Goal: Task Accomplishment & Management: Manage account settings

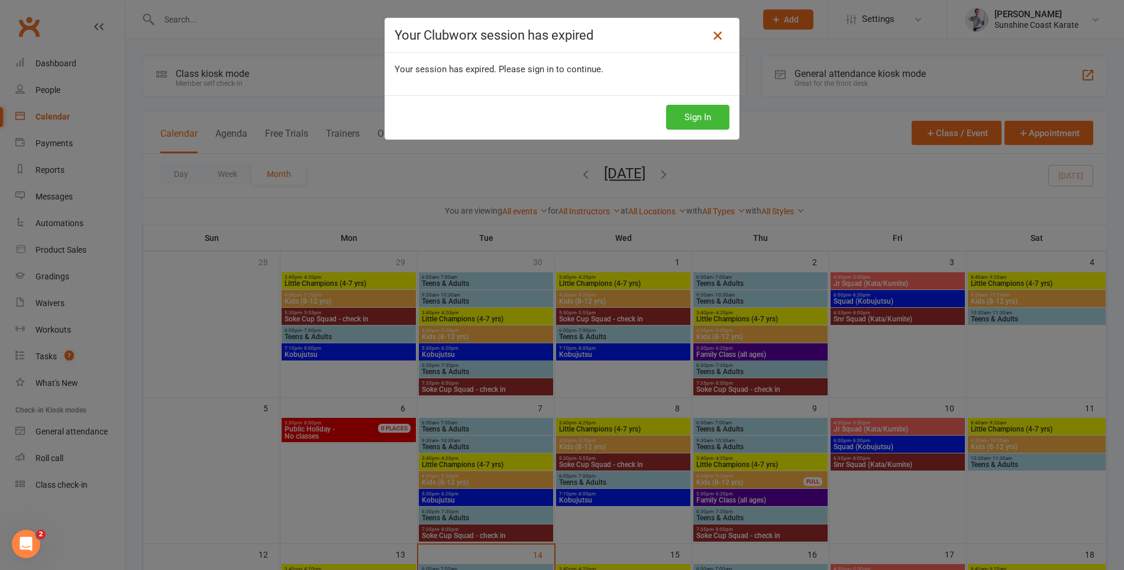
click at [720, 33] on icon at bounding box center [718, 35] width 14 height 14
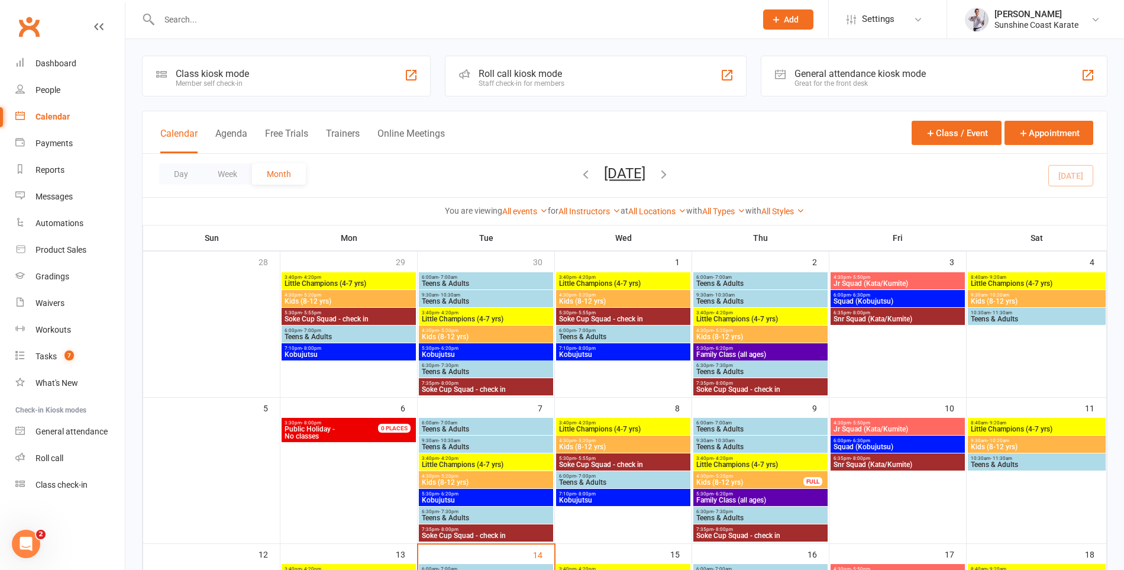
click at [795, 20] on span "Add" at bounding box center [791, 19] width 15 height 9
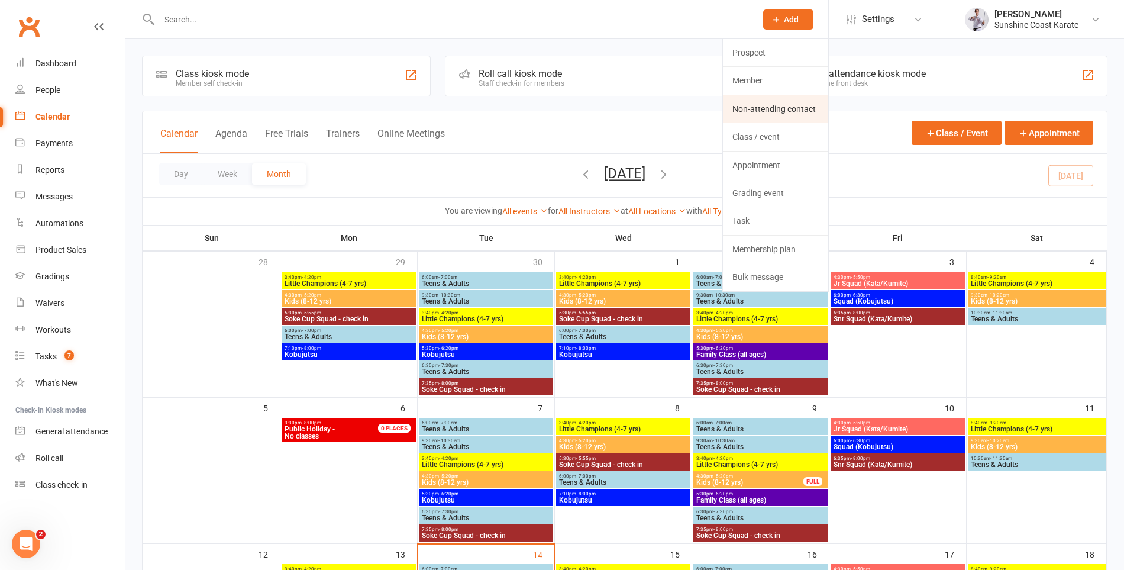
click at [776, 107] on link "Non-attending contact" at bounding box center [775, 108] width 105 height 27
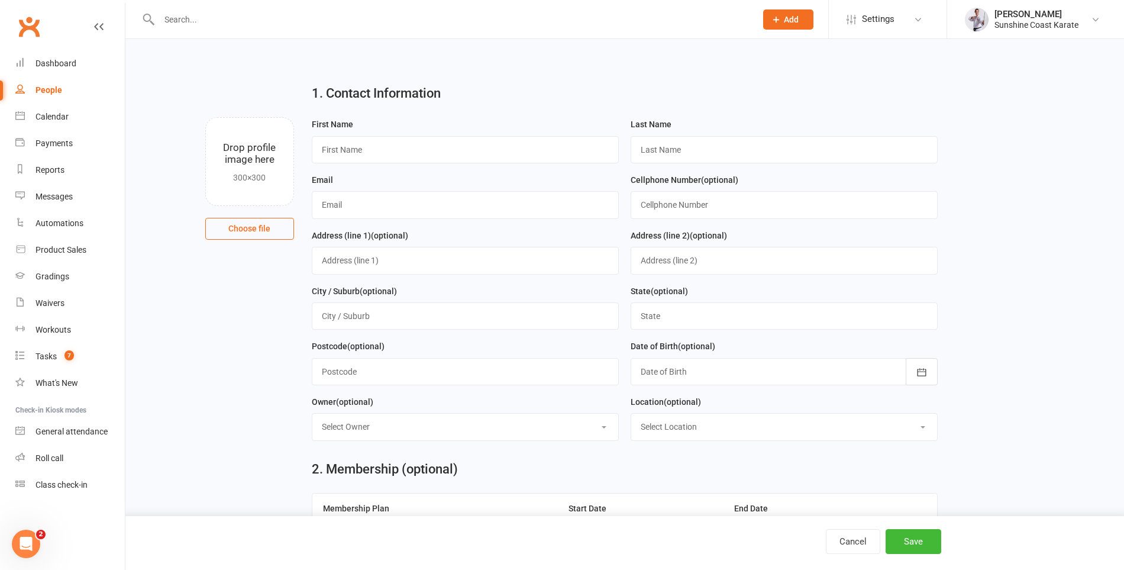
click at [479, 20] on input "text" at bounding box center [452, 19] width 592 height 17
type input "sunny"
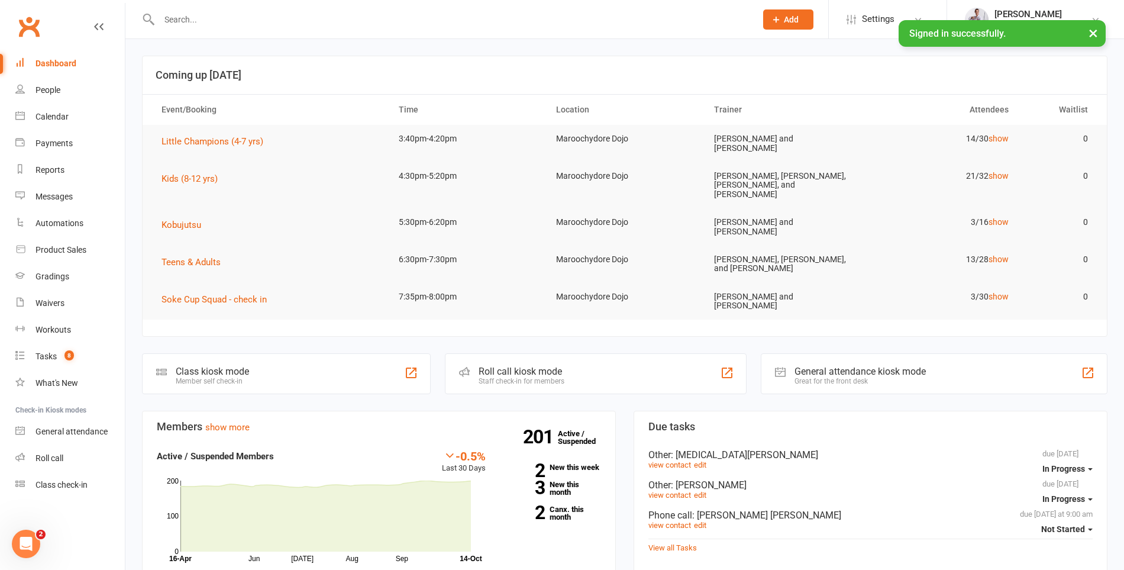
click at [322, 18] on input "text" at bounding box center [452, 19] width 592 height 17
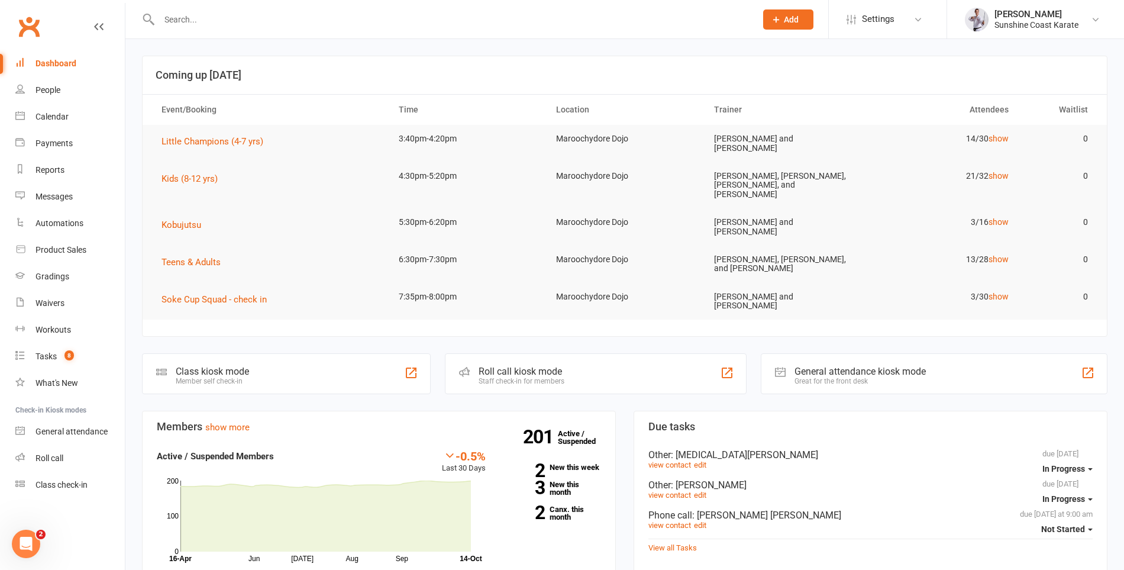
click at [177, 21] on input "text" at bounding box center [452, 19] width 592 height 17
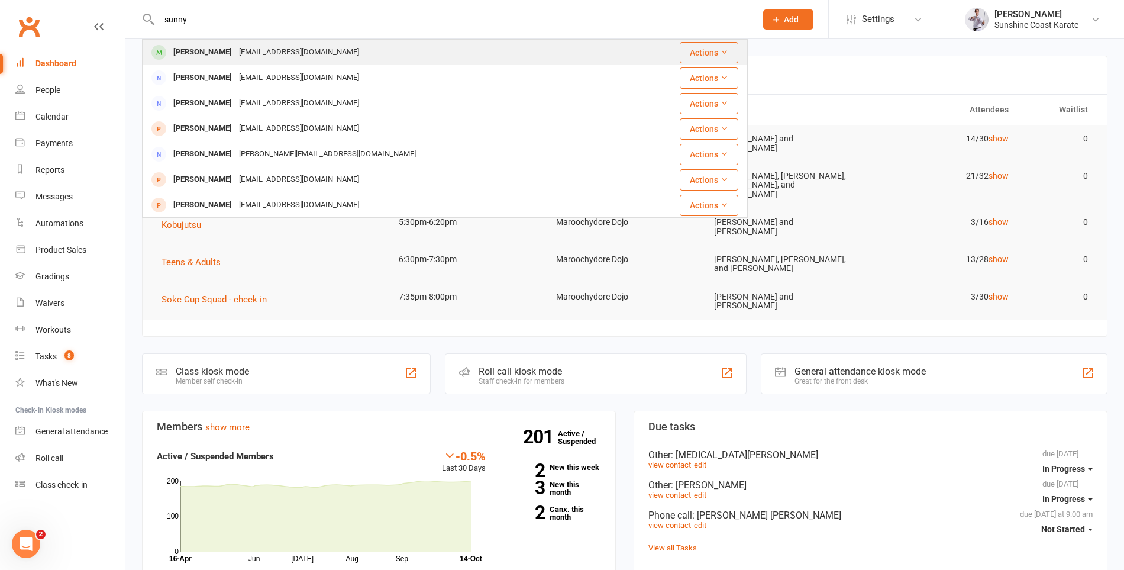
type input "sunny"
click at [191, 51] on div "[PERSON_NAME]" at bounding box center [203, 52] width 66 height 17
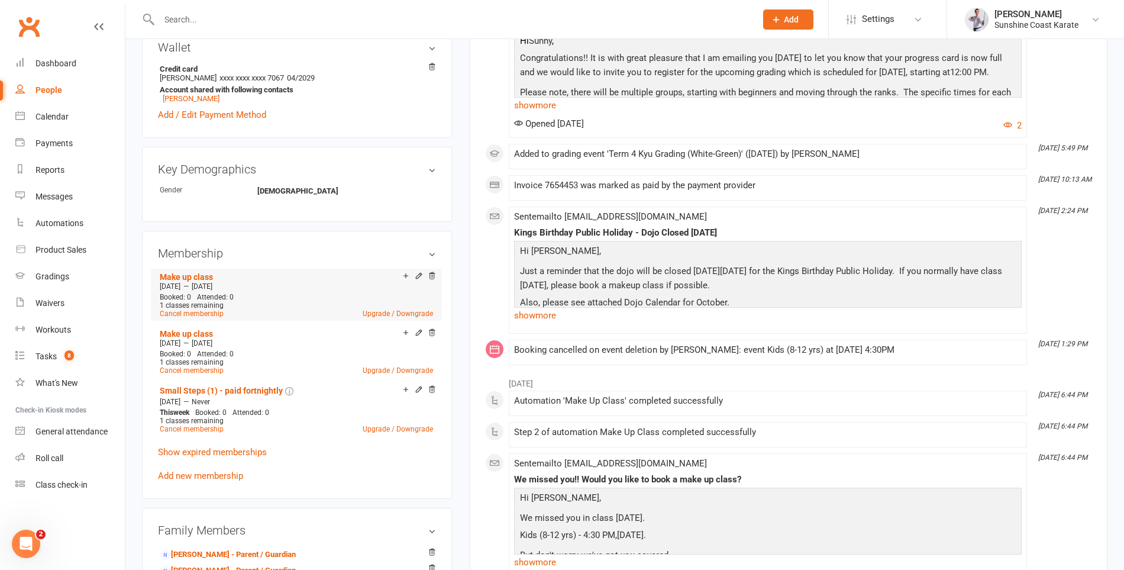
scroll to position [398, 0]
click at [191, 317] on link "Cancel membership" at bounding box center [192, 312] width 64 height 8
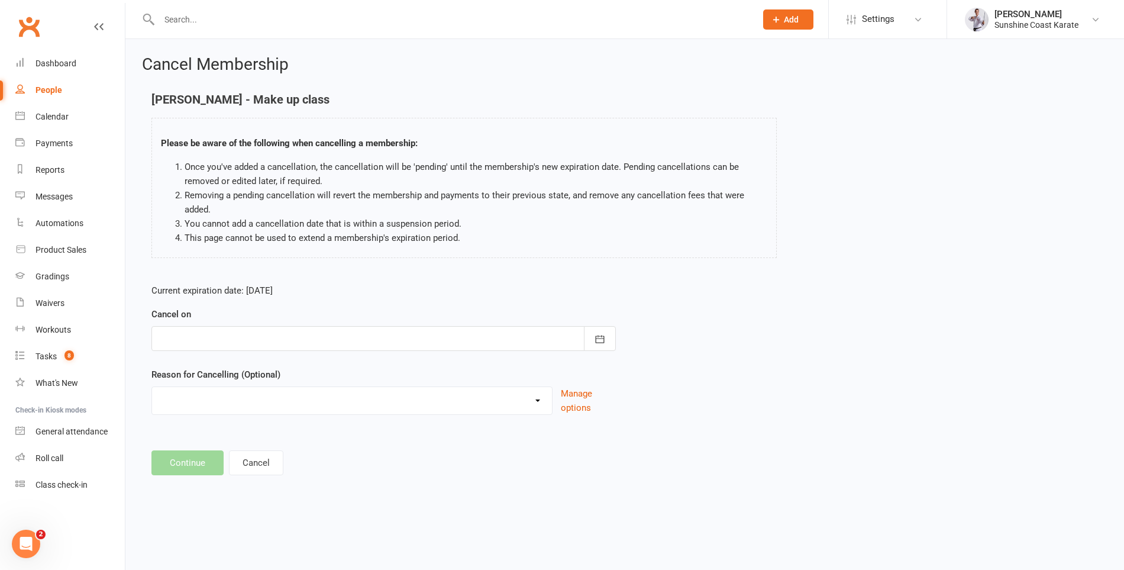
click at [311, 338] on div at bounding box center [383, 338] width 464 height 25
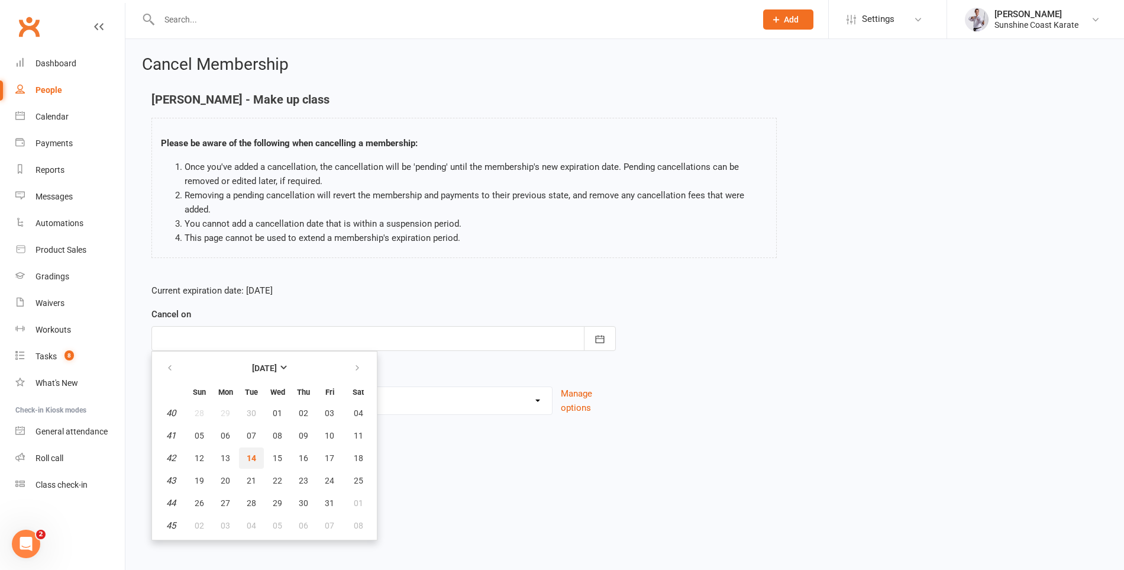
click at [250, 456] on span "14" at bounding box center [251, 457] width 9 height 9
type input "[DATE]"
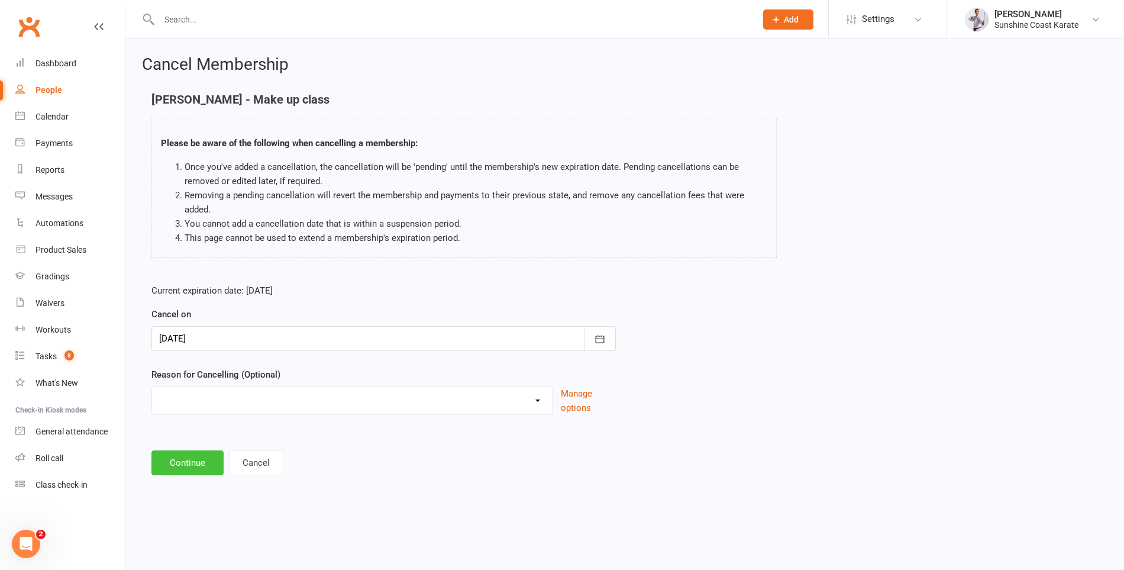
click at [173, 461] on button "Continue" at bounding box center [187, 462] width 72 height 25
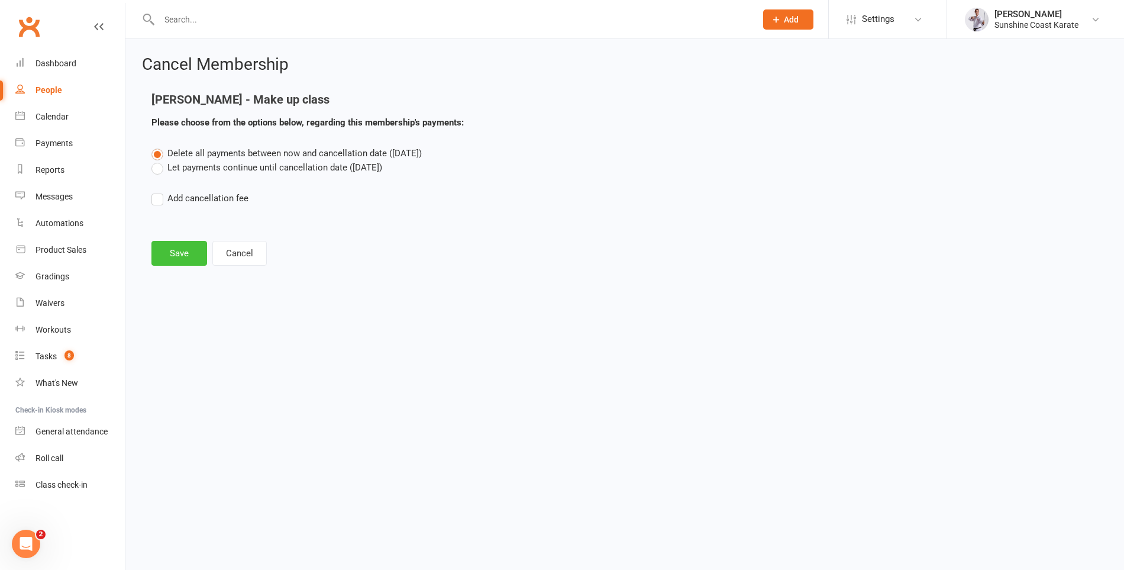
click at [174, 246] on button "Save" at bounding box center [179, 253] width 56 height 25
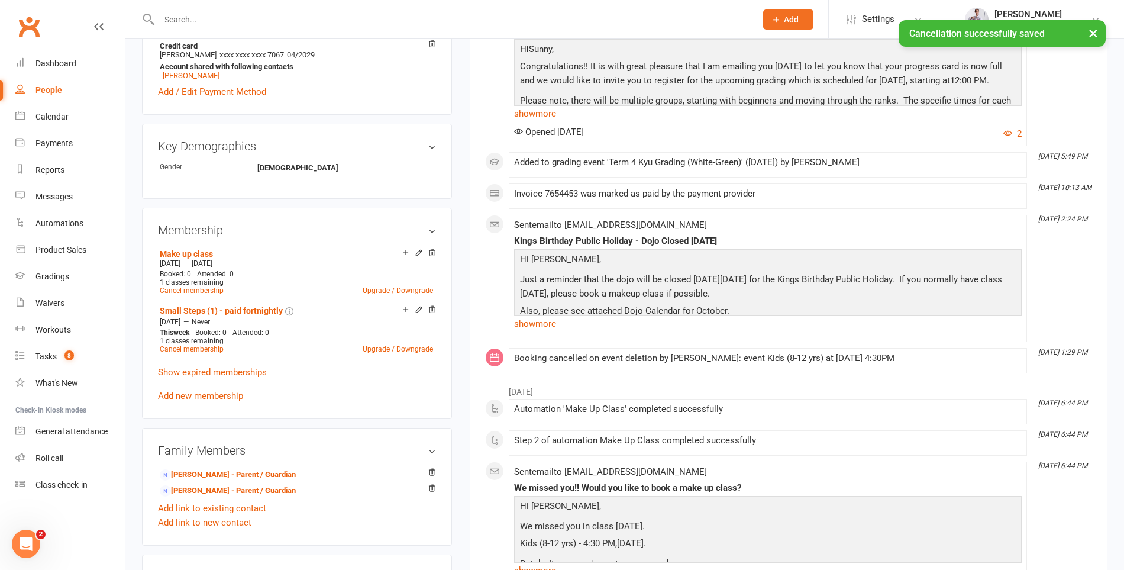
scroll to position [422, 0]
click at [191, 292] on link "Cancel membership" at bounding box center [192, 288] width 64 height 8
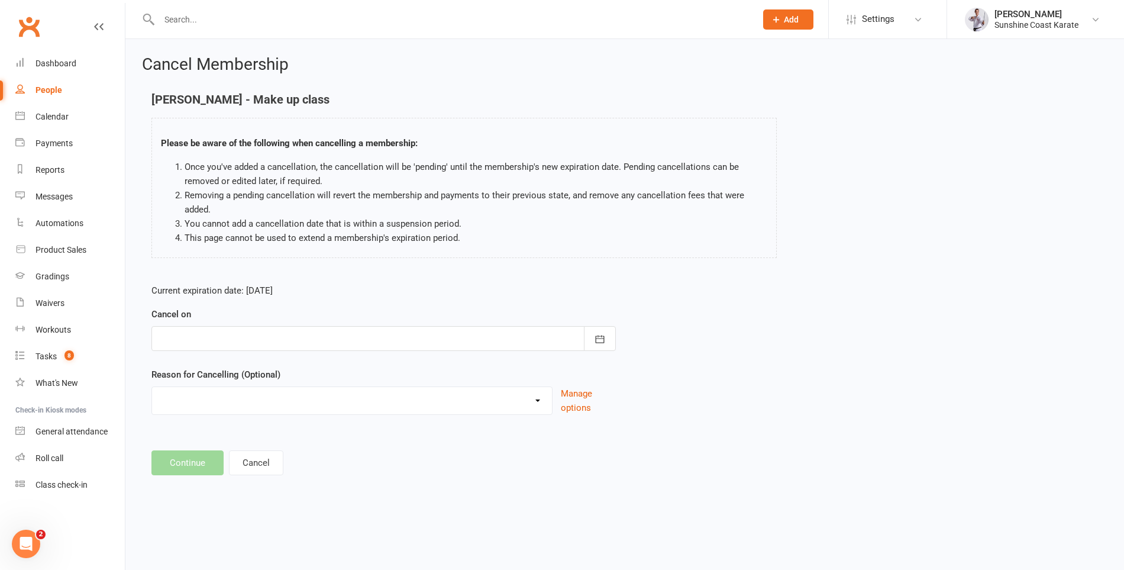
click at [220, 336] on div at bounding box center [383, 338] width 464 height 25
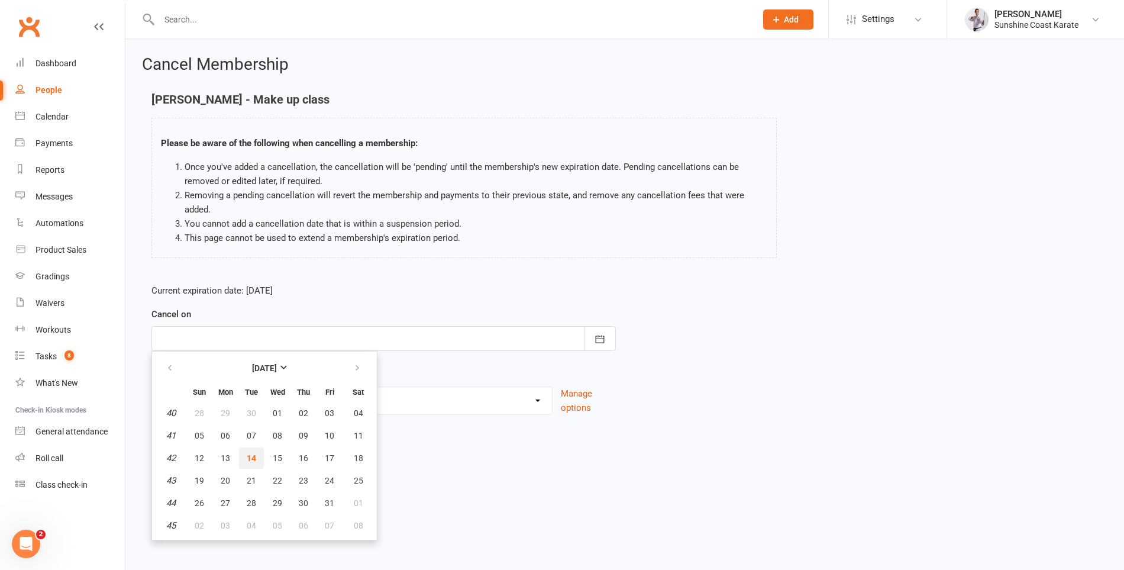
click at [248, 453] on span "14" at bounding box center [251, 457] width 9 height 9
type input "[DATE]"
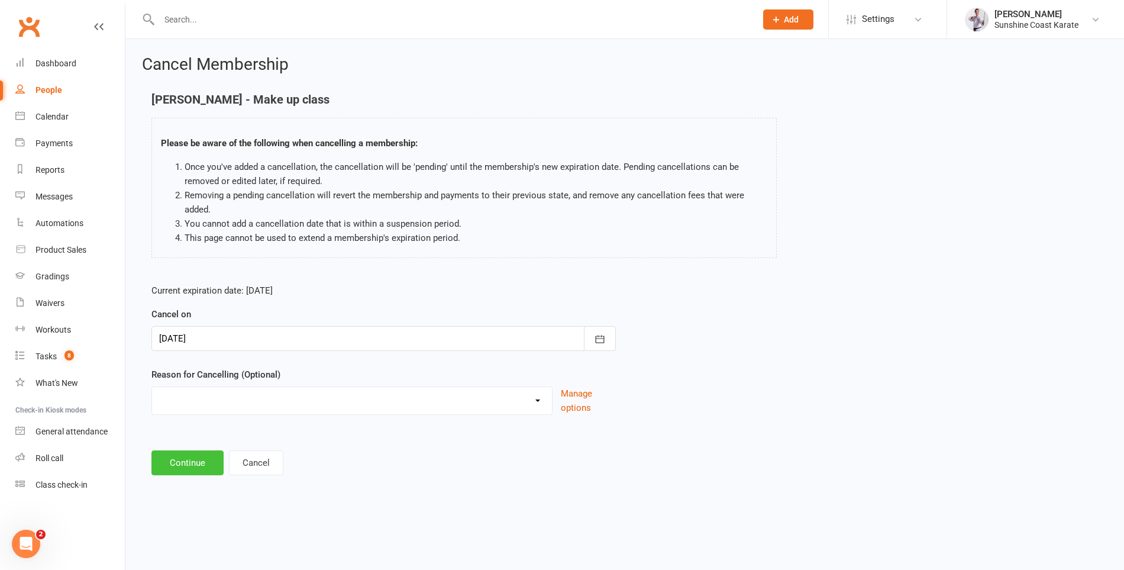
click at [175, 459] on button "Continue" at bounding box center [187, 462] width 72 height 25
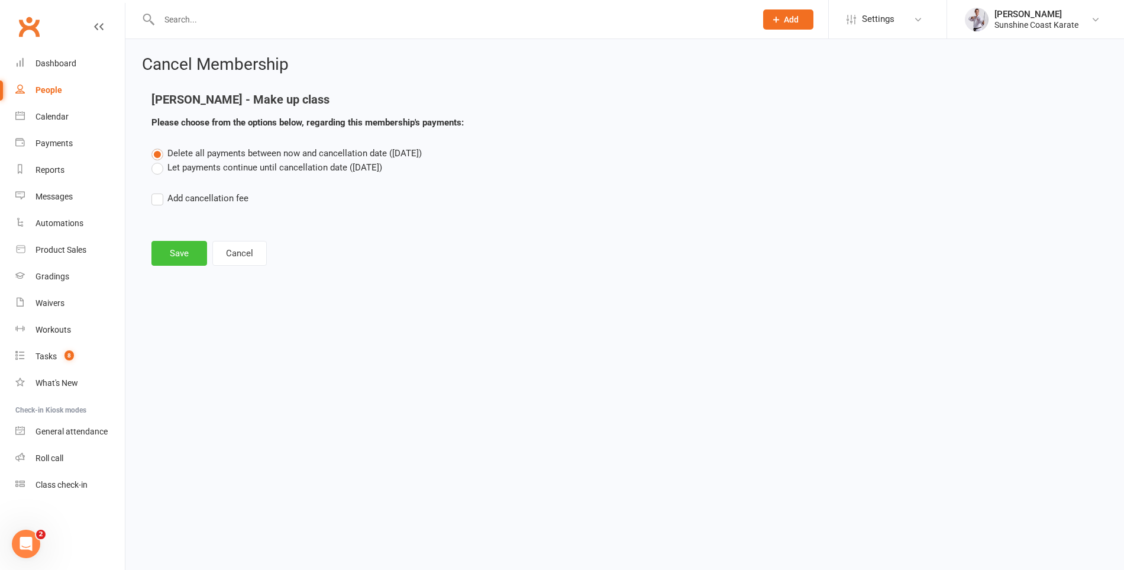
click at [176, 247] on button "Save" at bounding box center [179, 253] width 56 height 25
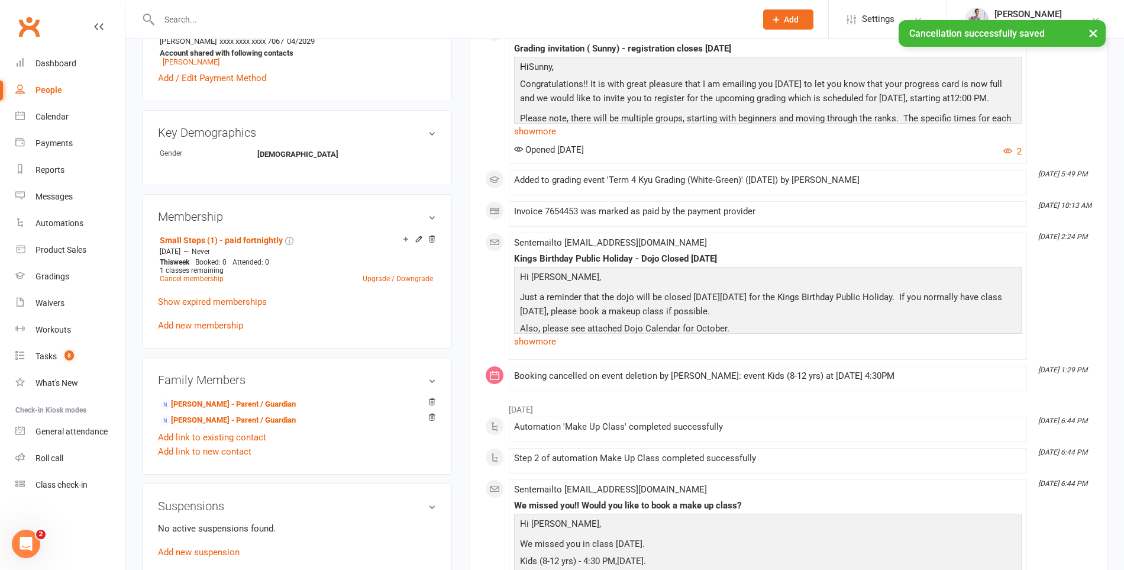
scroll to position [454, 0]
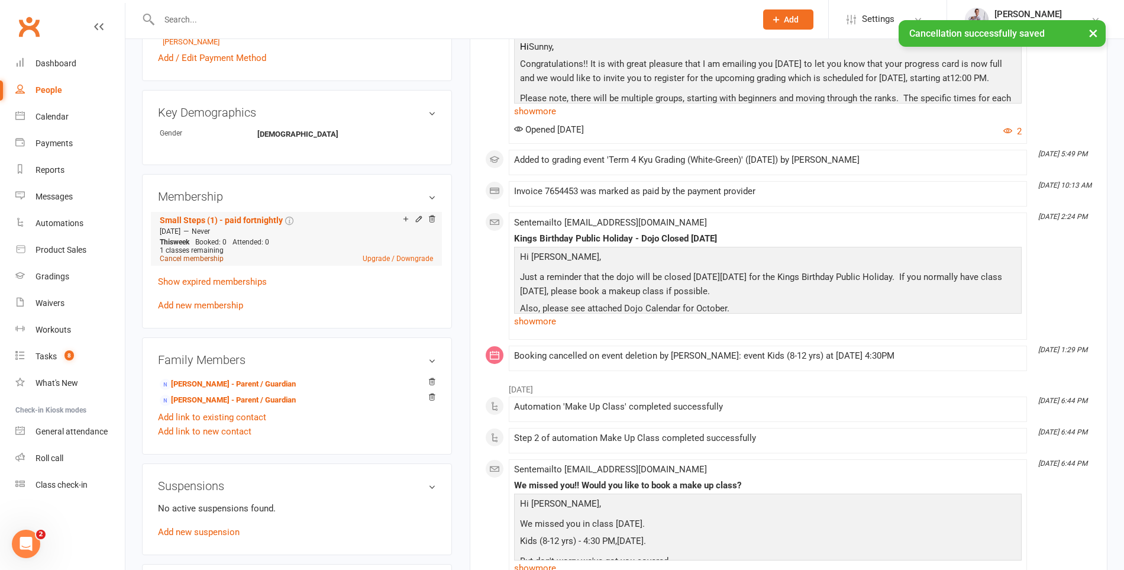
click at [194, 263] on link "Cancel membership" at bounding box center [192, 258] width 64 height 8
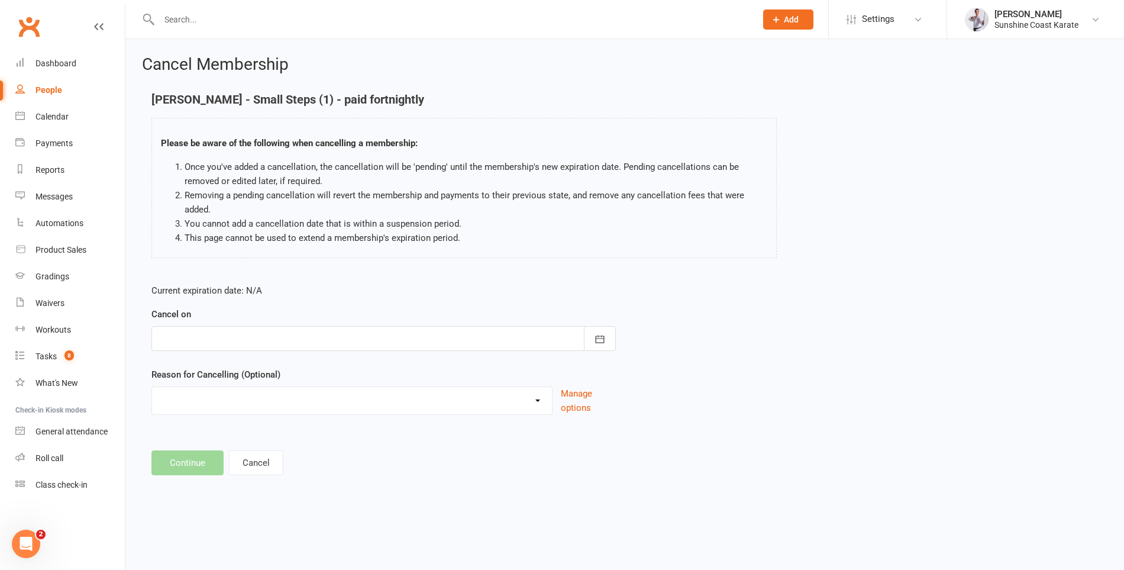
click at [405, 335] on div at bounding box center [383, 338] width 464 height 25
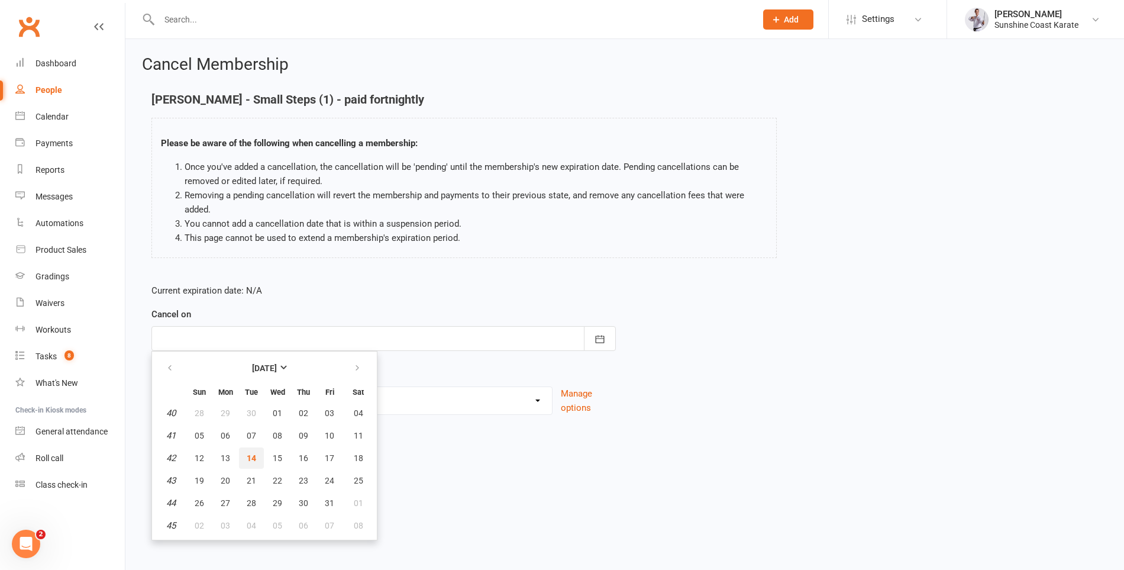
click at [253, 450] on button "14" at bounding box center [251, 457] width 25 height 21
type input "[DATE]"
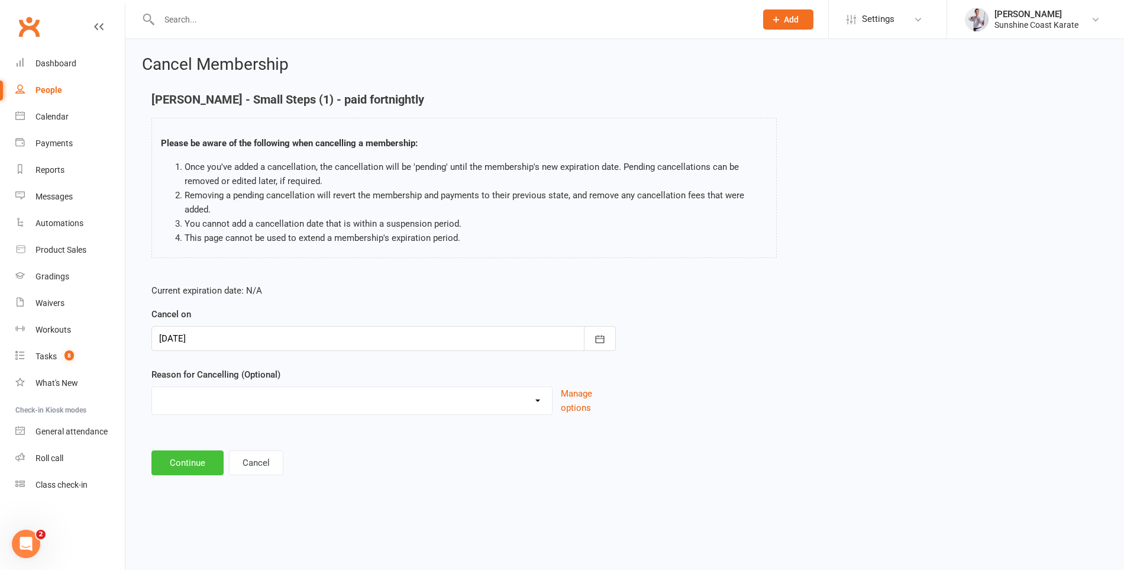
click at [167, 459] on button "Continue" at bounding box center [187, 462] width 72 height 25
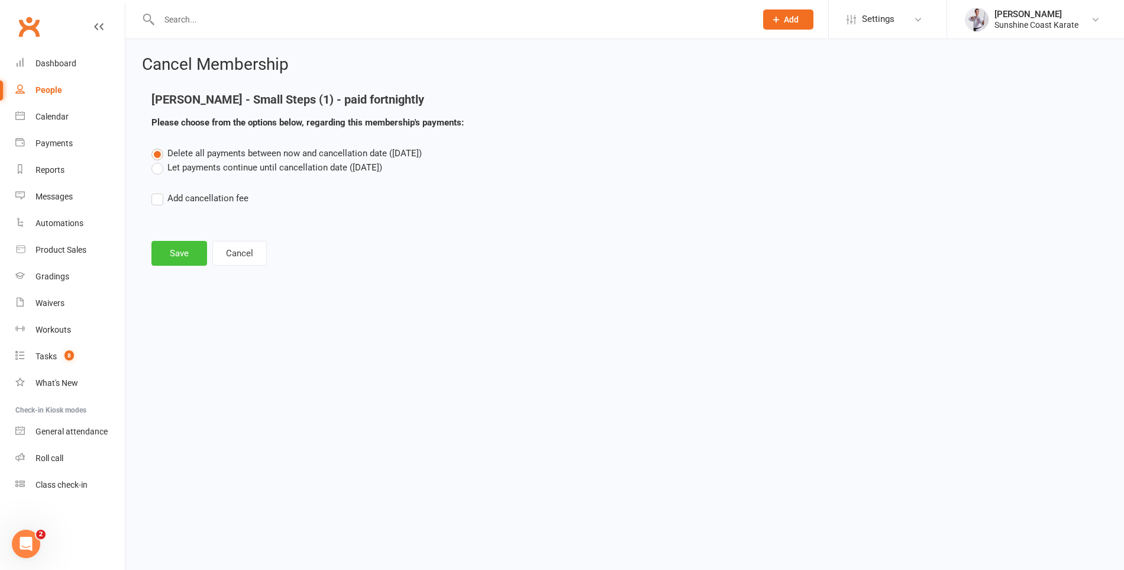
click at [173, 254] on button "Save" at bounding box center [179, 253] width 56 height 25
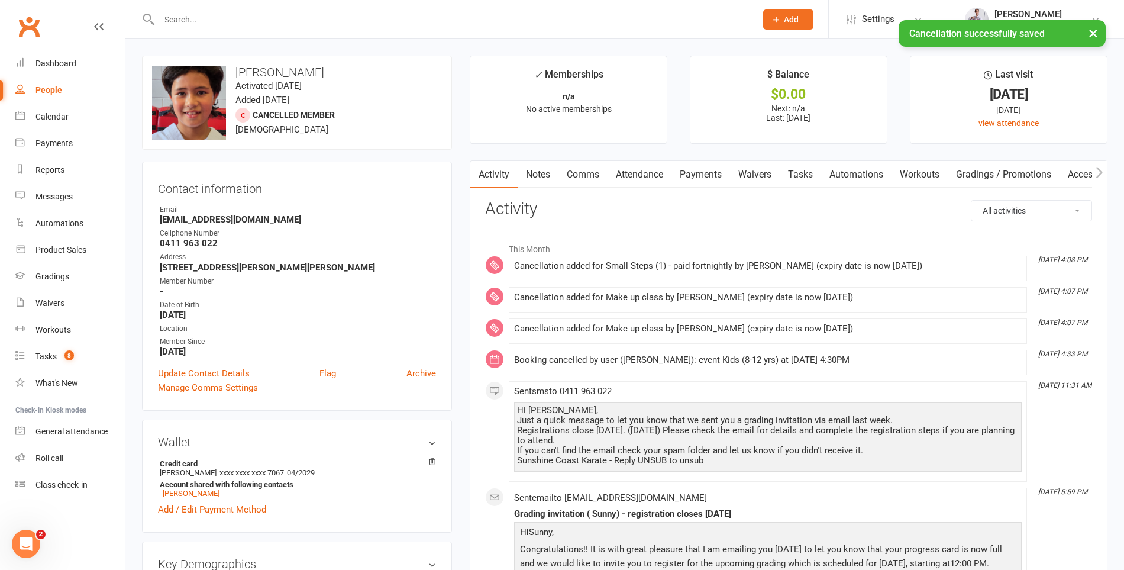
click at [644, 175] on link "Attendance" at bounding box center [640, 174] width 64 height 27
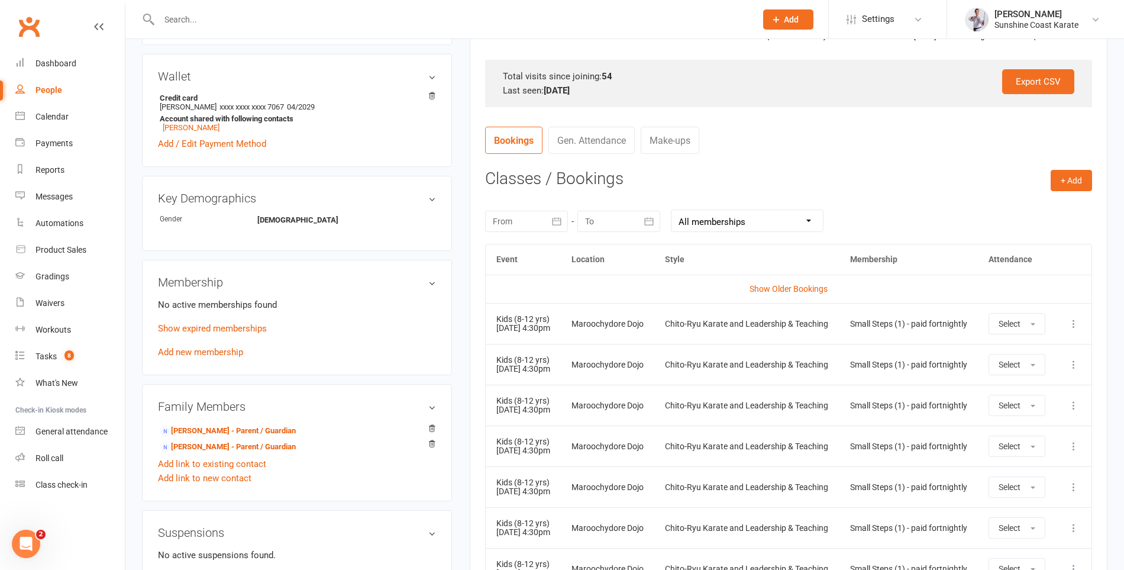
scroll to position [376, 0]
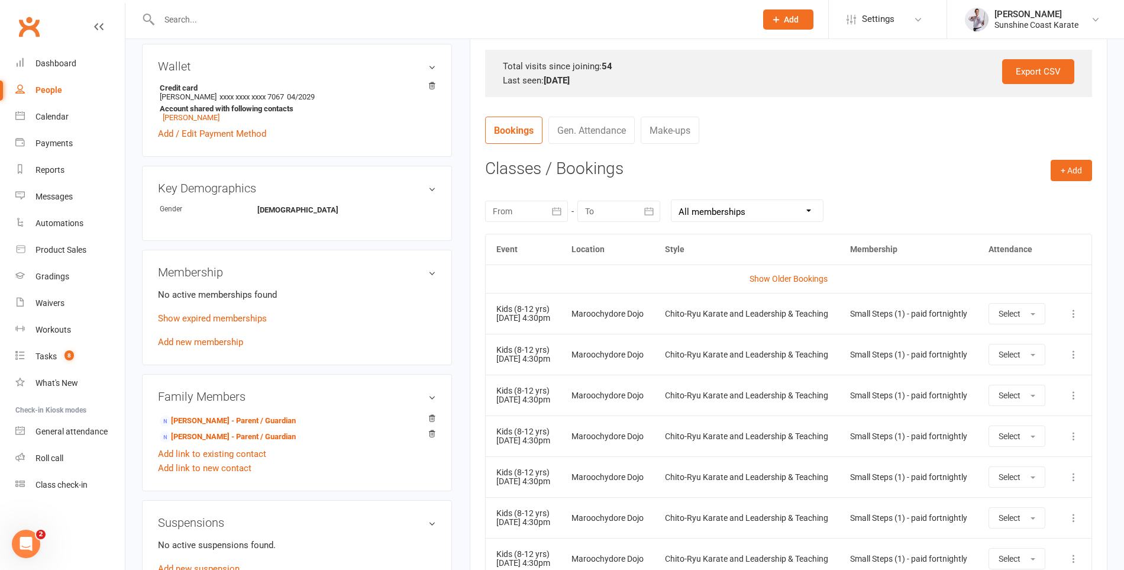
click at [1075, 314] on icon at bounding box center [1074, 314] width 12 height 12
click at [1022, 383] on link "Remove booking" at bounding box center [1021, 384] width 117 height 24
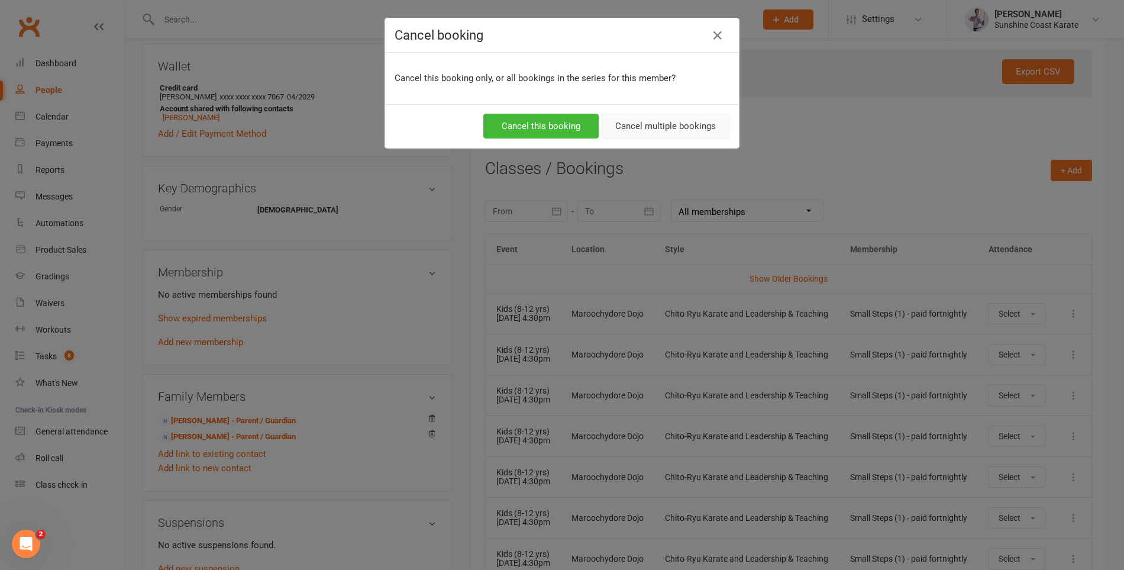
click at [656, 125] on button "Cancel multiple bookings" at bounding box center [666, 126] width 128 height 25
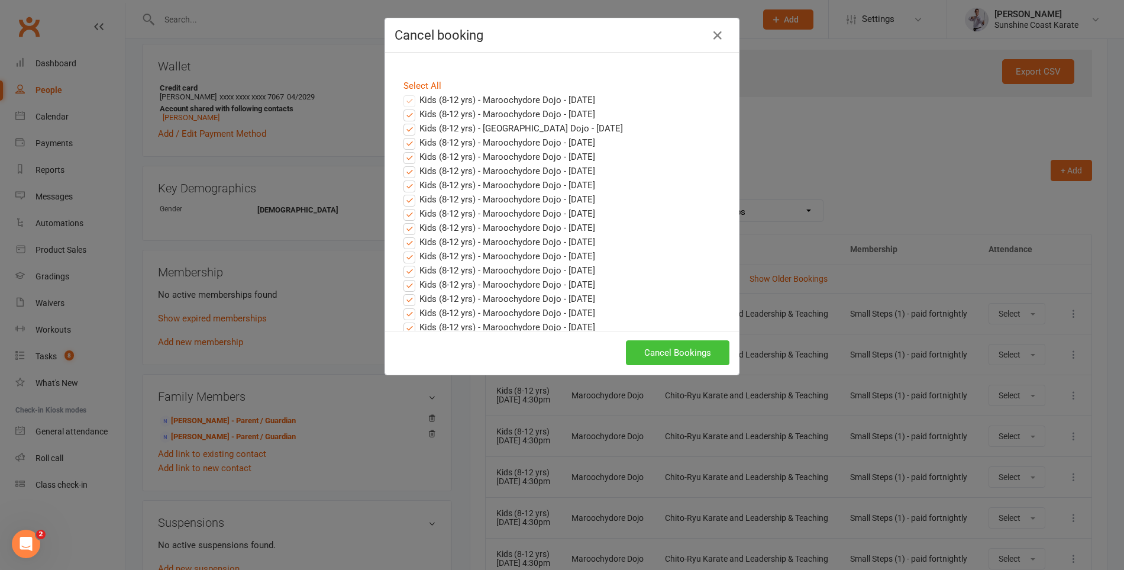
click at [698, 345] on button "Cancel Bookings" at bounding box center [678, 352] width 104 height 25
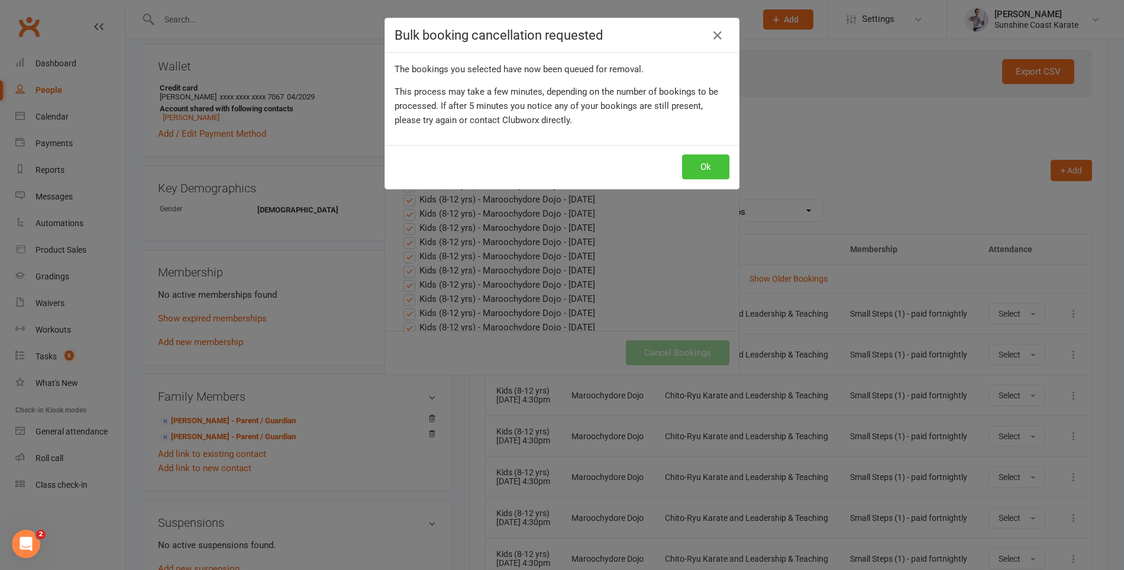
click at [707, 163] on button "Ok" at bounding box center [705, 166] width 47 height 25
